Goal: Information Seeking & Learning: Learn about a topic

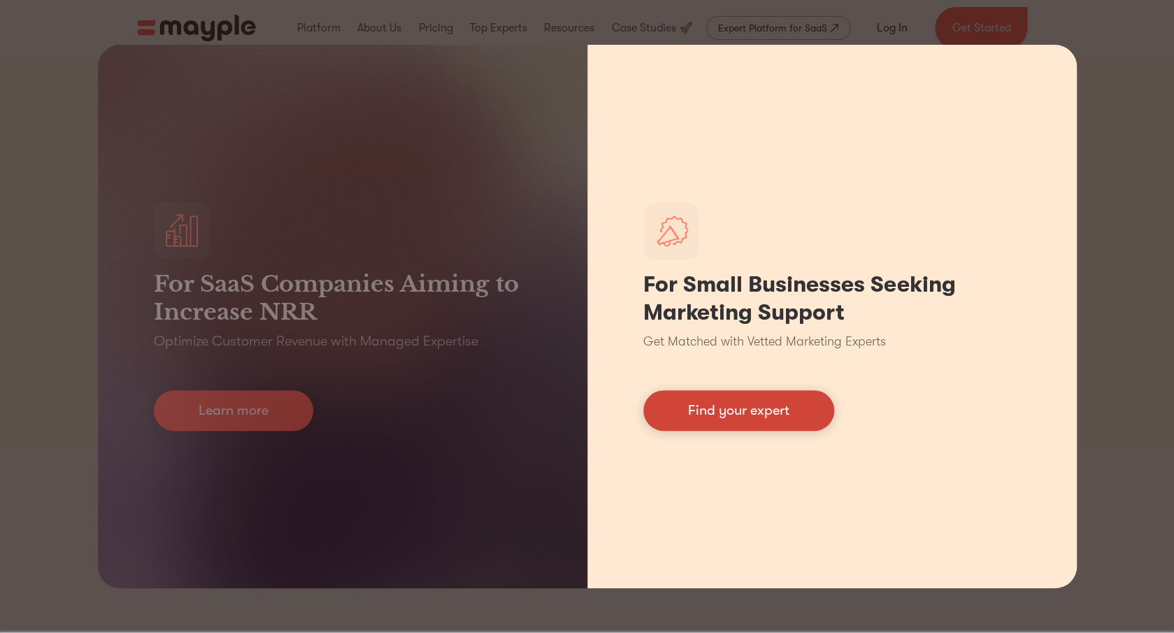
click at [793, 417] on link "Find your expert" at bounding box center [738, 410] width 191 height 41
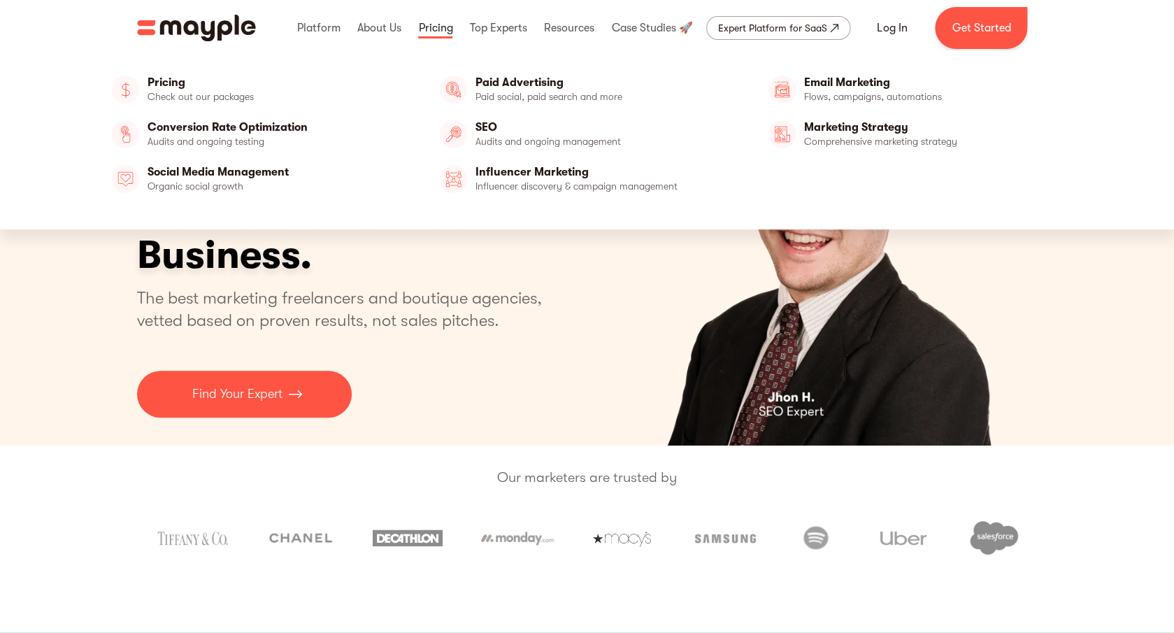
click at [441, 31] on link at bounding box center [435, 28] width 41 height 45
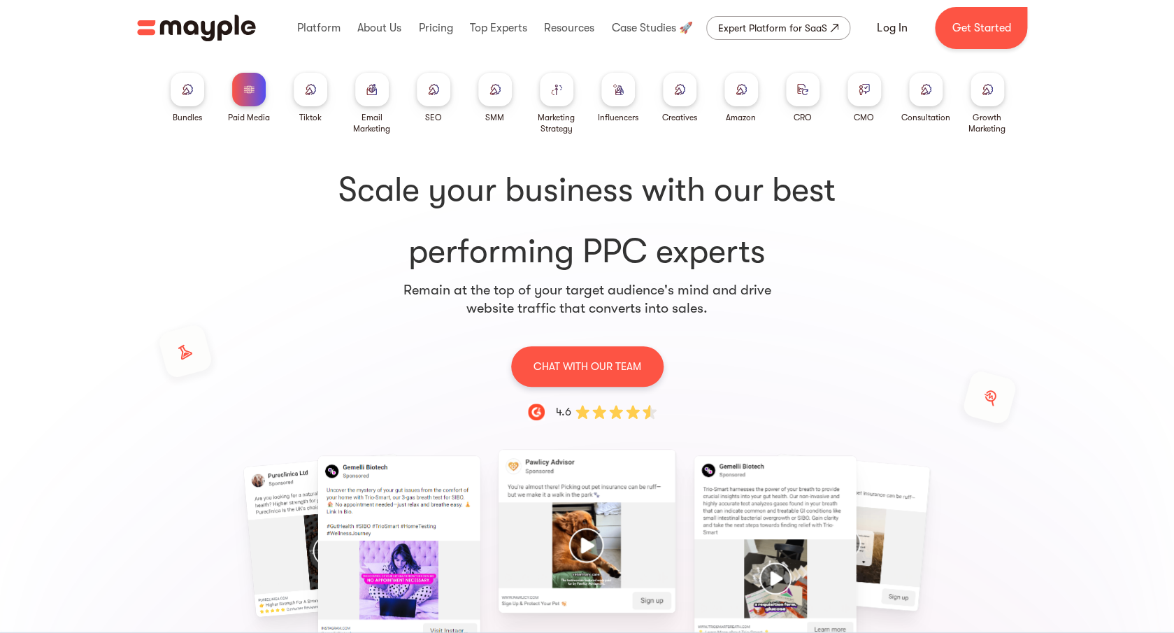
click at [991, 94] on img at bounding box center [986, 89] width 11 height 10
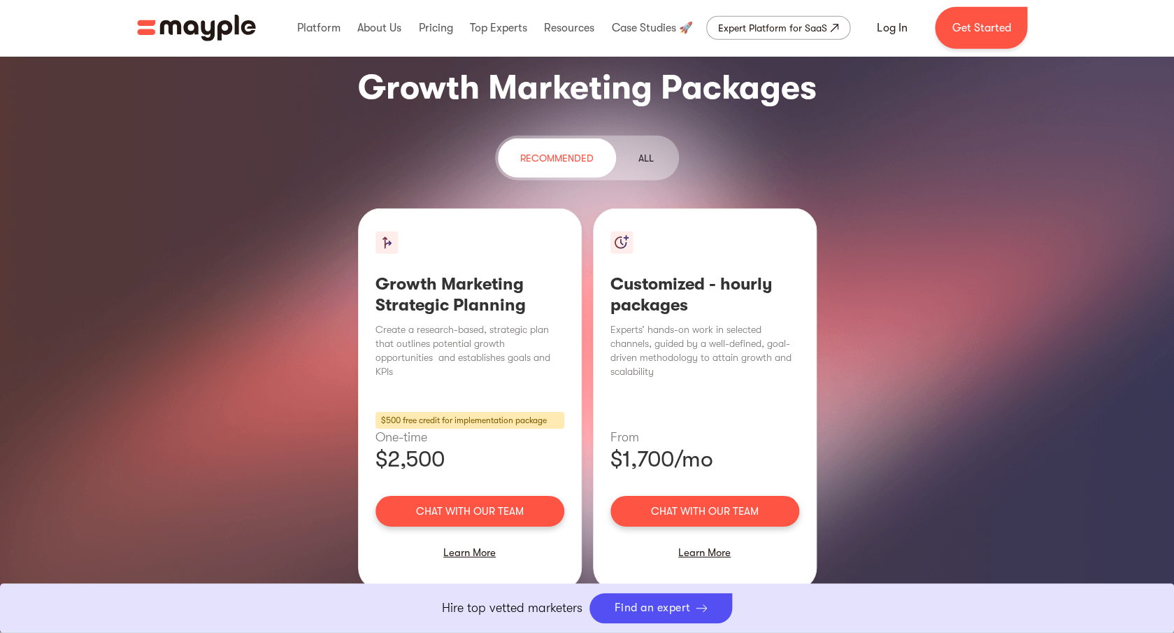
scroll to position [1715, 0]
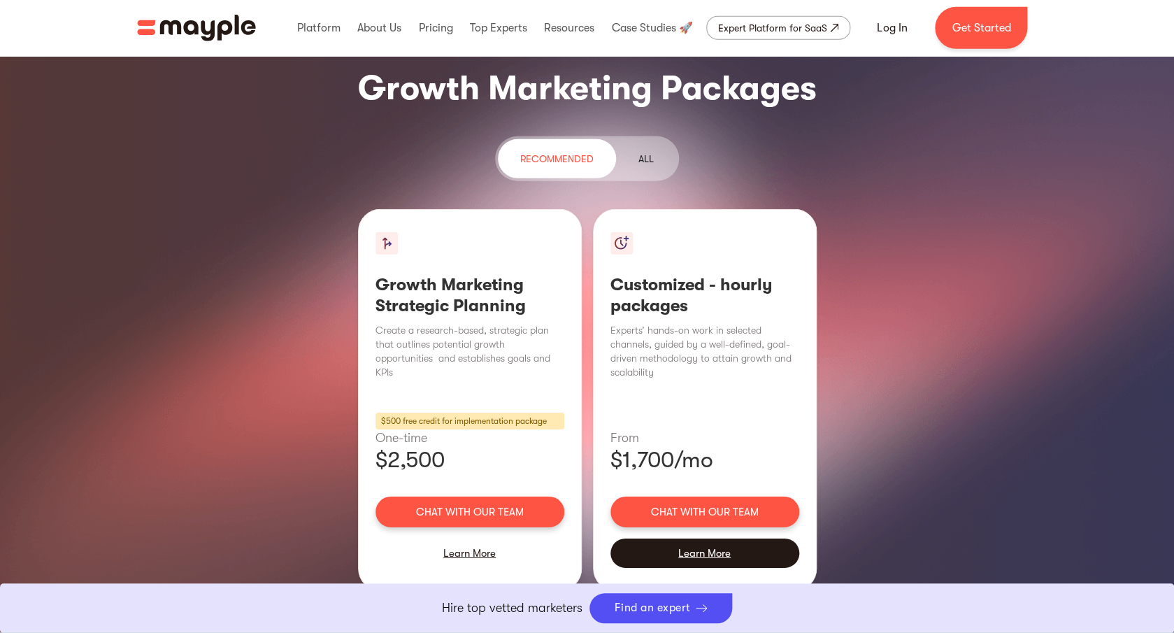
click at [711, 538] on div "Learn More" at bounding box center [704, 552] width 189 height 29
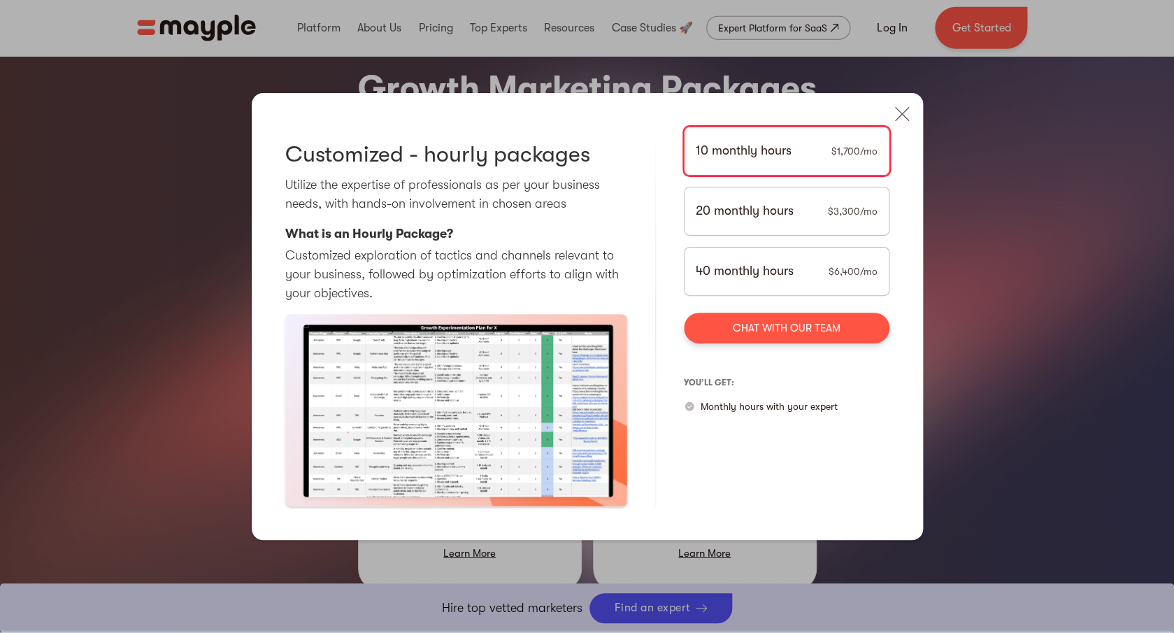
drag, startPoint x: 899, startPoint y: 112, endPoint x: 898, endPoint y: 120, distance: 8.4
click at [899, 113] on img at bounding box center [901, 114] width 31 height 31
